Goal: Check status

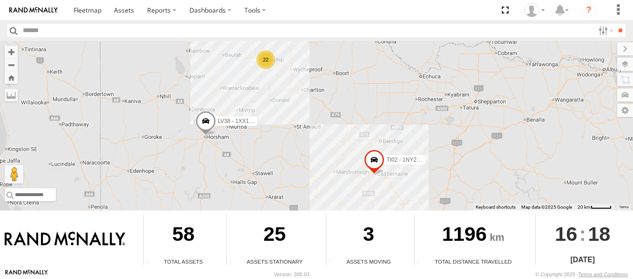
drag, startPoint x: 332, startPoint y: 166, endPoint x: 331, endPoint y: 86, distance: 79.6
click at [331, 86] on div "ATV11 - 1PU4CS LV38 - 1XX1AA TI02 - 1NY2RG 22" at bounding box center [316, 126] width 633 height 170
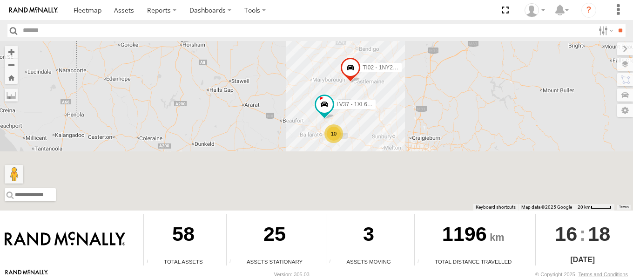
drag, startPoint x: 358, startPoint y: 163, endPoint x: 325, endPoint y: 41, distance: 126.7
click at [325, 41] on div "ATV11 - 1PU4CS LV38 - 1XX1AA TI02 - 1NY2RG 22 10 LV37 - 1XL6RM" at bounding box center [316, 126] width 633 height 170
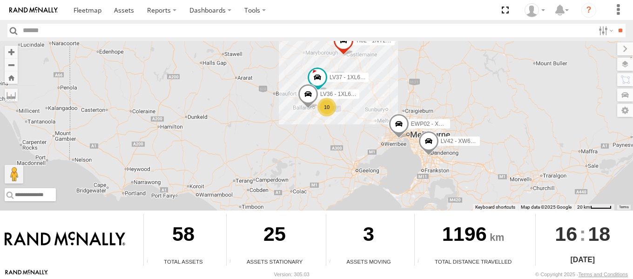
click at [308, 96] on span at bounding box center [308, 96] width 20 height 25
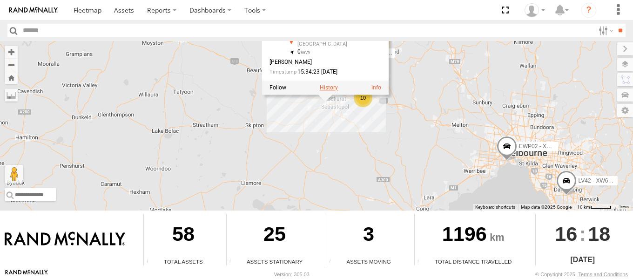
click at [334, 89] on label at bounding box center [329, 87] width 18 height 7
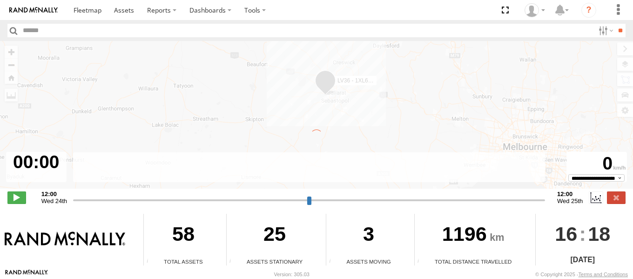
type input "**********"
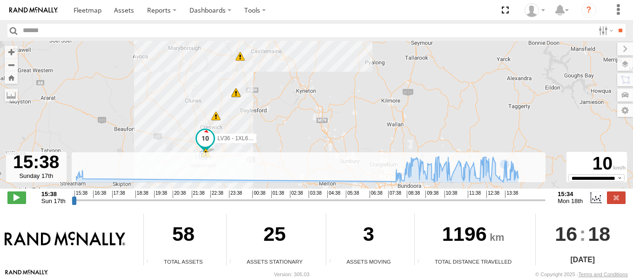
drag, startPoint x: 333, startPoint y: 122, endPoint x: 337, endPoint y: 76, distance: 46.3
click at [337, 76] on div "LV36 - 1XL6RN 6 15 08:51 Mon 09:20 Mon 09:38 Mon 09:41 Mon 12 10:27 Mon 10:48 M…" at bounding box center [316, 119] width 633 height 157
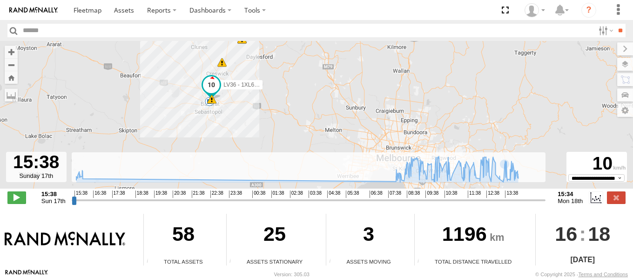
drag, startPoint x: 346, startPoint y: 129, endPoint x: 352, endPoint y: 85, distance: 44.1
click at [352, 85] on div "LV36 - 1XL6RN 6 15 08:51 Mon 09:20 Mon 09:38 Mon 09:41 Mon 12 10:27 Mon 10:48 M…" at bounding box center [316, 119] width 633 height 157
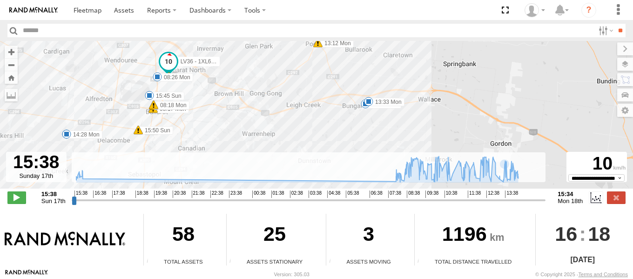
click at [335, 86] on div "LV36 - 1XL6RN 08:51 Mon 09:20 Mon 09:38 Mon 09:41 Mon 10:27 Mon 10:48 Mon 10:55…" at bounding box center [316, 119] width 633 height 157
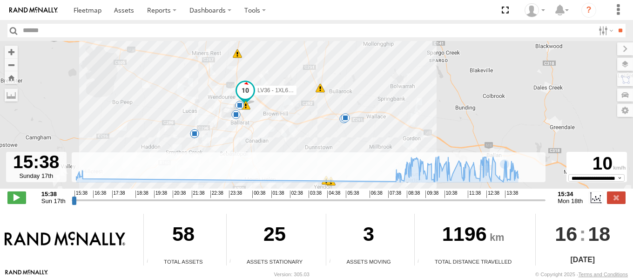
drag, startPoint x: 298, startPoint y: 84, endPoint x: 309, endPoint y: 110, distance: 28.6
click at [309, 110] on div "LV36 - 1XL6RN 08:51 Mon 09:20 Mon 09:38 Mon 09:41 Mon 10:27 Mon 10:48 Mon 10:55…" at bounding box center [316, 119] width 633 height 157
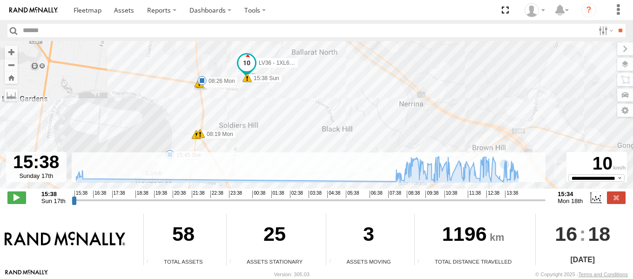
drag, startPoint x: 255, startPoint y: 128, endPoint x: 244, endPoint y: 48, distance: 80.4
click at [241, 38] on body "?" at bounding box center [316, 139] width 633 height 279
click at [245, 65] on span at bounding box center [245, 62] width 17 height 17
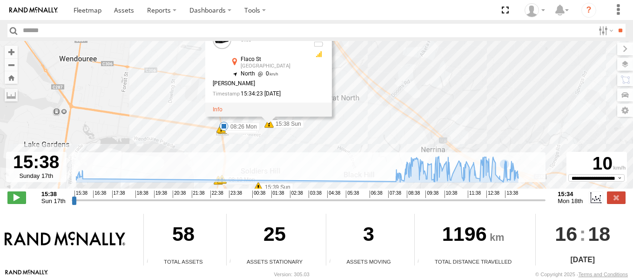
drag, startPoint x: 373, startPoint y: 56, endPoint x: 395, endPoint y: 100, distance: 49.4
click at [395, 100] on div "LV36 - 1XL6RN 08:51 Mon 09:20 Mon 09:38 Mon 09:41 Mon 10:27 Mon 10:48 Mon 10:55…" at bounding box center [316, 119] width 633 height 157
click at [373, 92] on div "LV36 - 1XL6RN 08:51 Mon 09:20 Mon 09:38 Mon 09:41 Mon 10:27 Mon 10:48 Mon 10:55…" at bounding box center [316, 119] width 633 height 157
